Goal: Find specific page/section: Find specific page/section

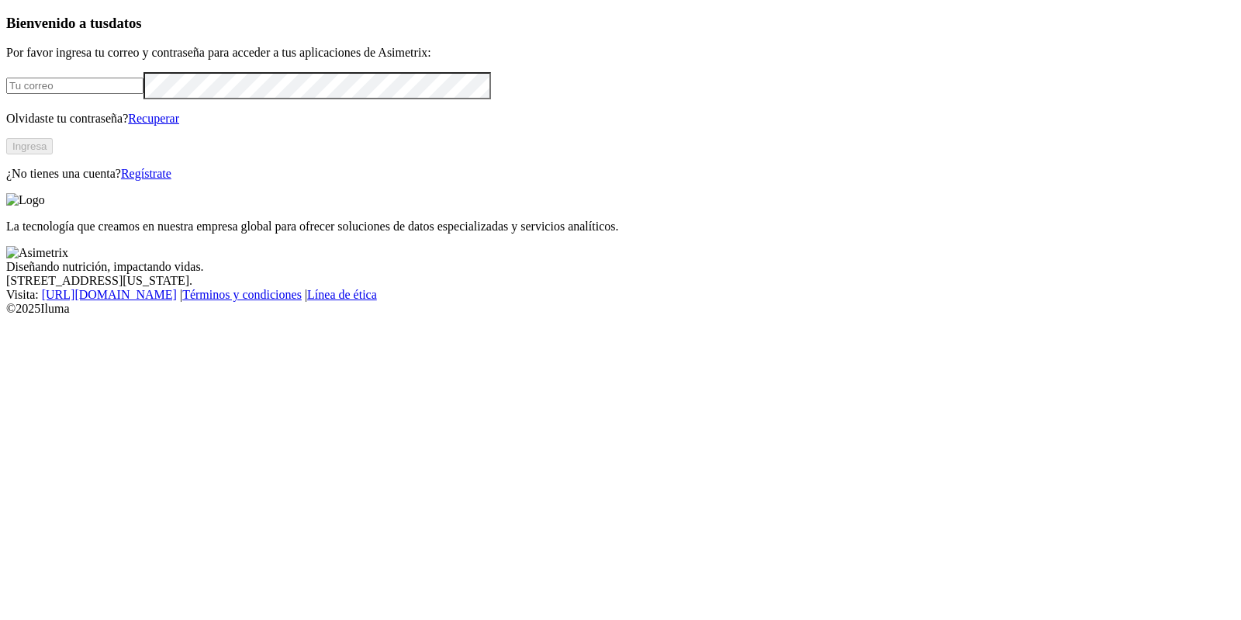
type input "[PERSON_NAME][EMAIL_ADDRESS][PERSON_NAME][DOMAIN_NAME]"
click at [53, 154] on button "Ingresa" at bounding box center [29, 146] width 47 height 16
